Goal: Information Seeking & Learning: Understand process/instructions

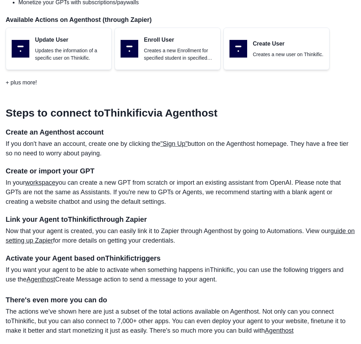
scroll to position [378, 0]
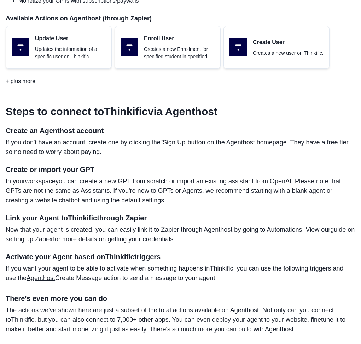
click at [43, 181] on link "workspace" at bounding box center [40, 181] width 30 height 7
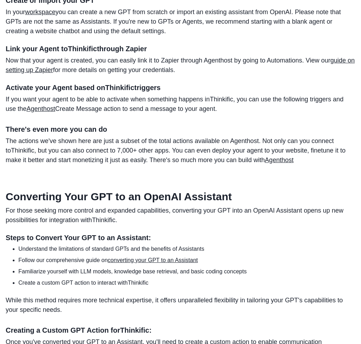
scroll to position [642, 0]
